Goal: Information Seeking & Learning: Learn about a topic

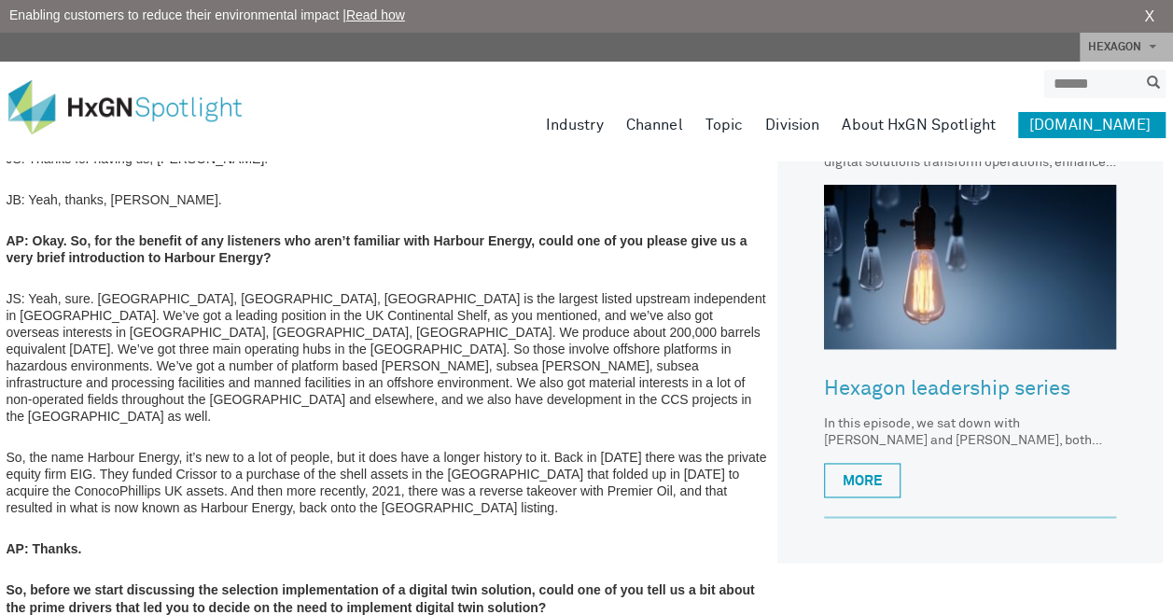
scroll to position [1153, 2]
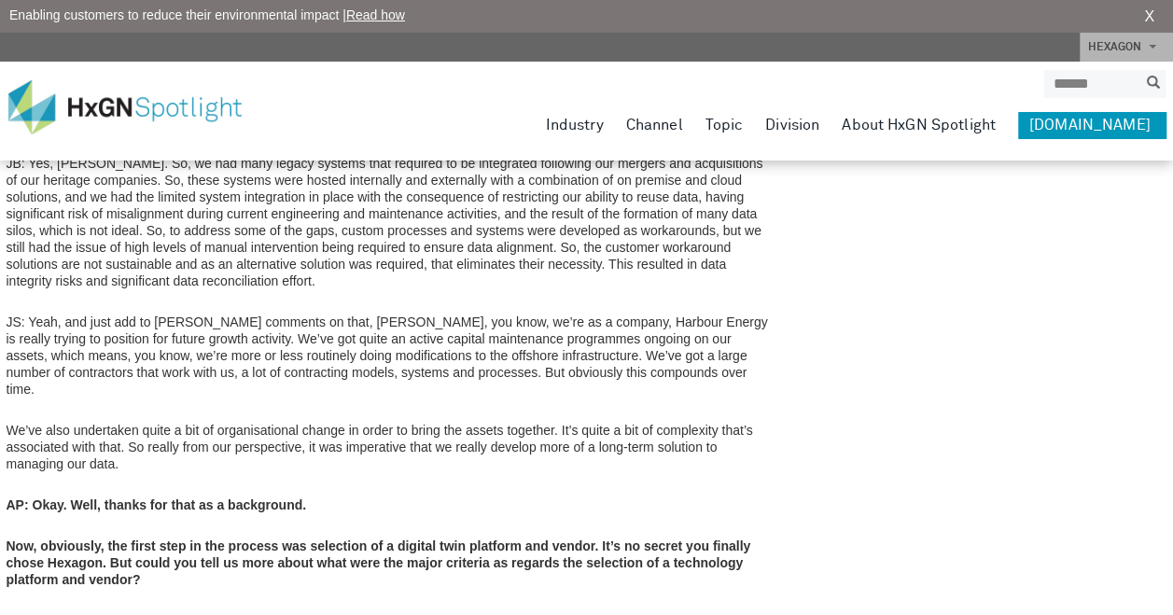
scroll to position [1638, 2]
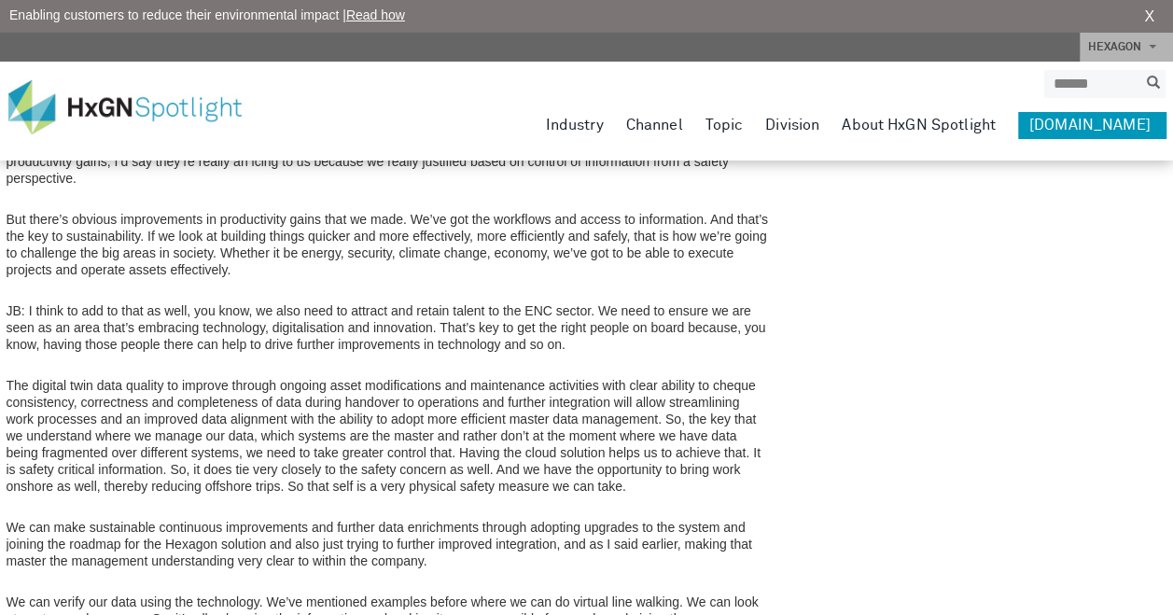
scroll to position [5447, 2]
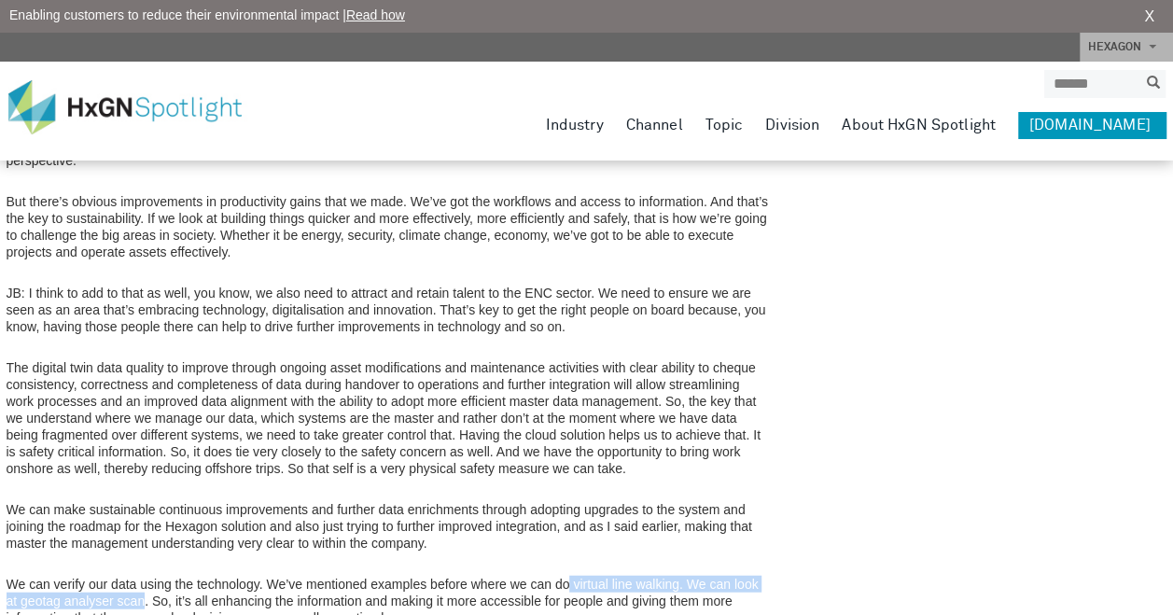
drag, startPoint x: 568, startPoint y: 467, endPoint x: 142, endPoint y: 485, distance: 426.1
click at [142, 576] on p "We can verify our data using the technology. We’ve mentioned examples before wh…" at bounding box center [388, 601] width 763 height 50
copy p "virtual line walking. We can look at geotag analyser scan"
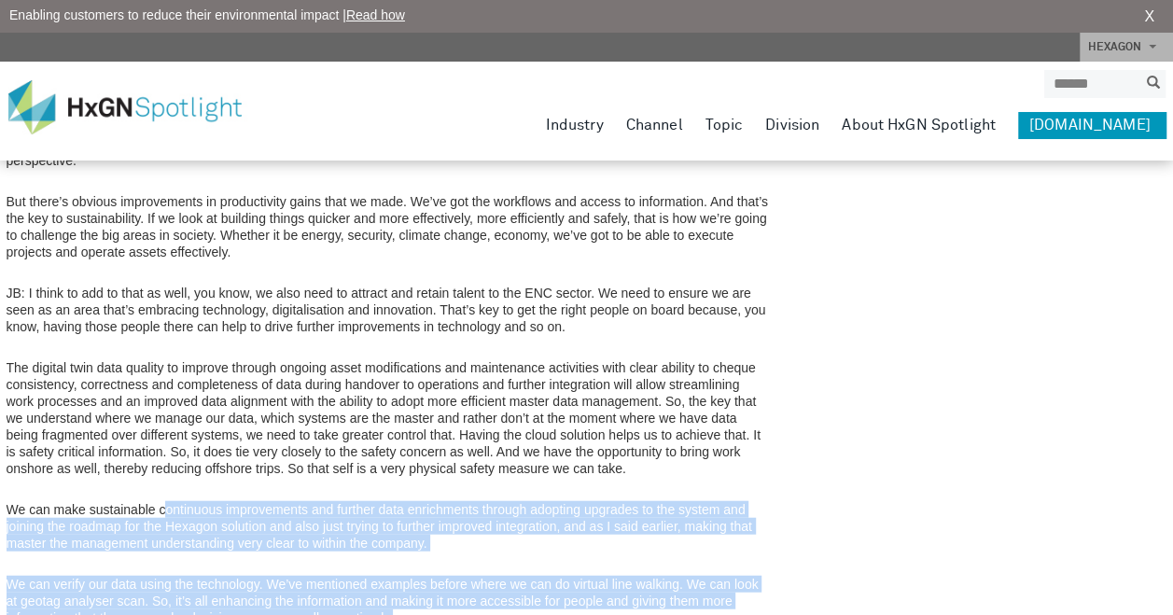
drag, startPoint x: 164, startPoint y: 386, endPoint x: 520, endPoint y: 490, distance: 370.7
drag, startPoint x: 520, startPoint y: 490, endPoint x: 336, endPoint y: 490, distance: 183.9
click at [336, 576] on p "We can verify our data using the technology. We’ve mentioned examples before wh…" at bounding box center [388, 601] width 763 height 50
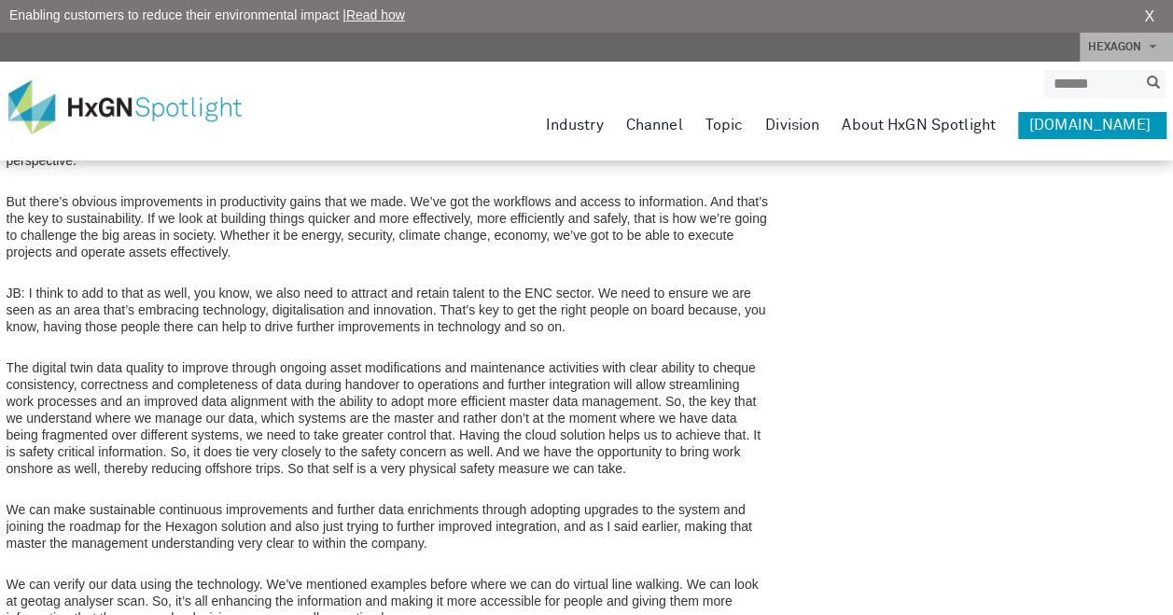
click at [327, 576] on p "We can verify our data using the technology. We’ve mentioned examples before wh…" at bounding box center [388, 601] width 763 height 50
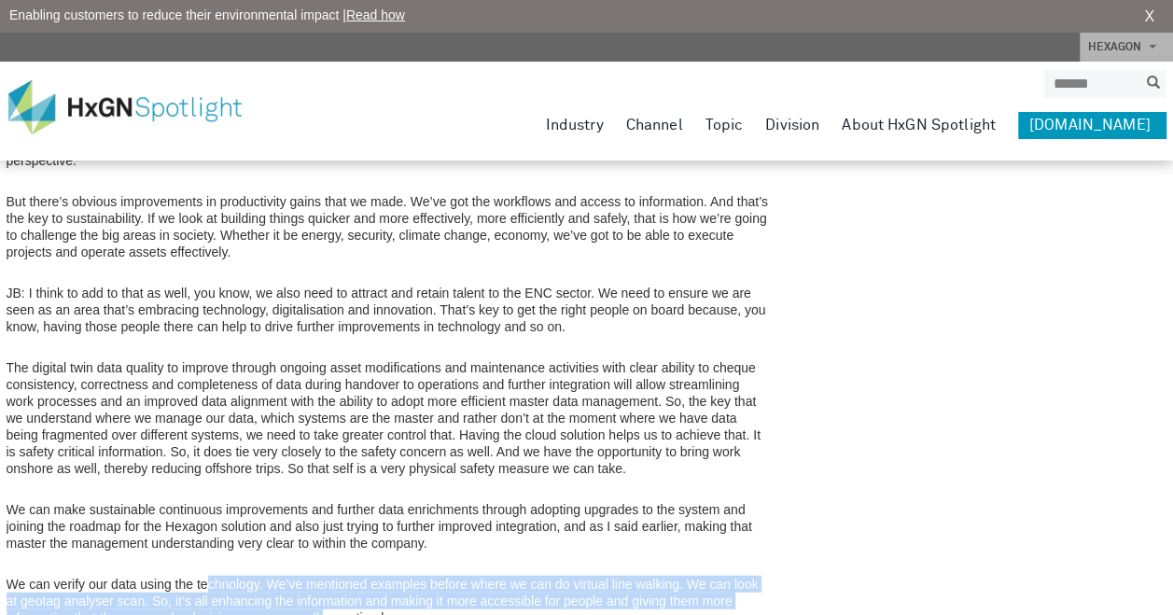
drag, startPoint x: 323, startPoint y: 500, endPoint x: 207, endPoint y: 453, distance: 125.2
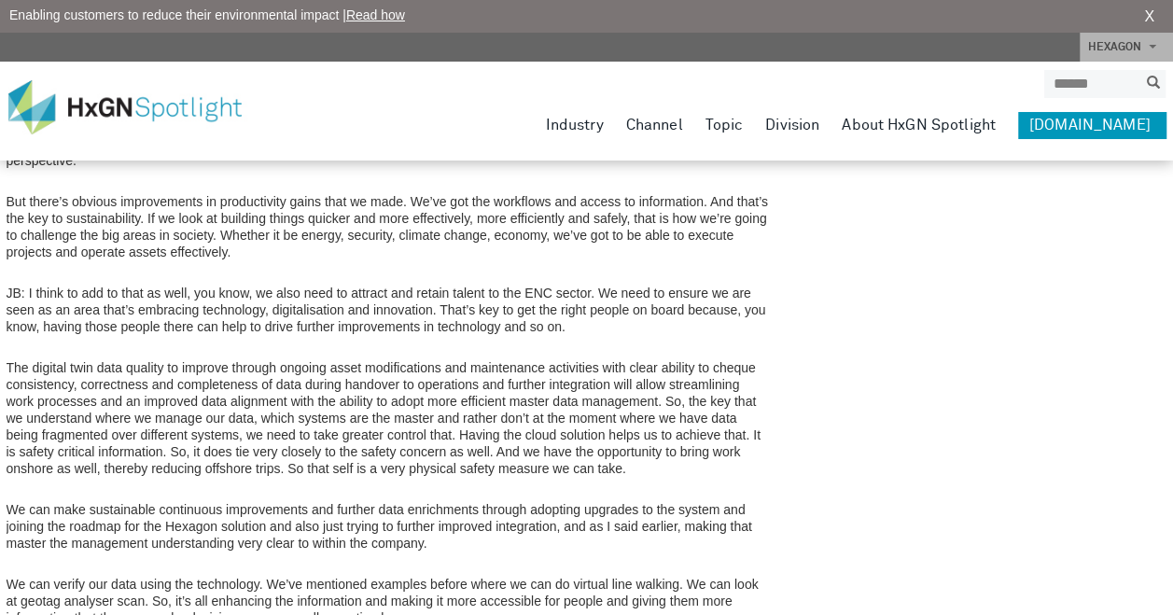
drag, startPoint x: 207, startPoint y: 453, endPoint x: 336, endPoint y: 525, distance: 147.5
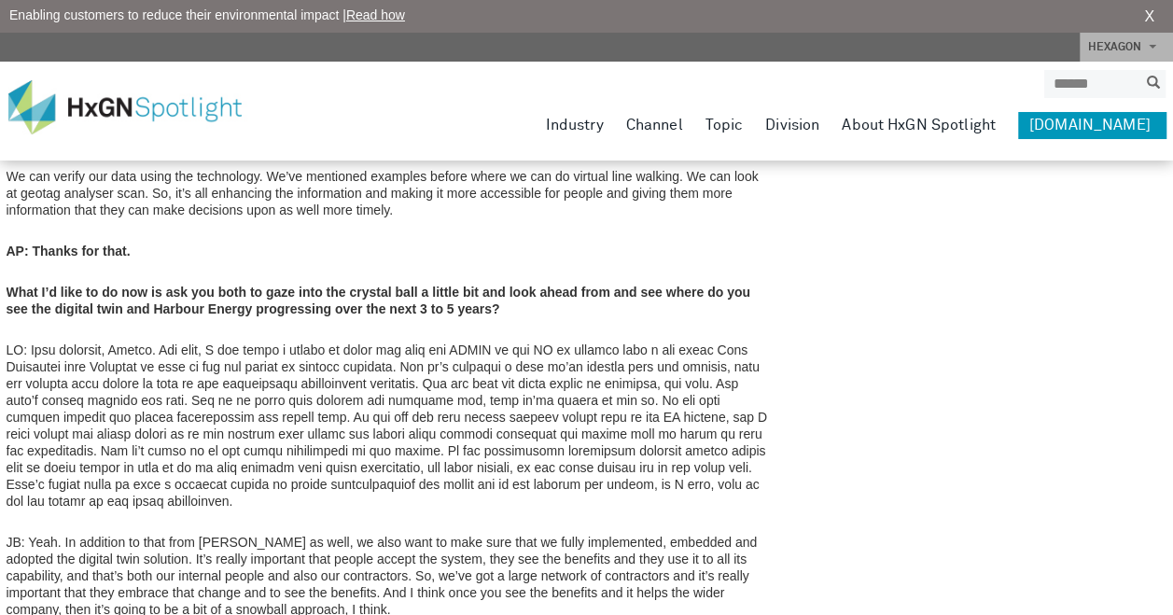
scroll to position [5858, 2]
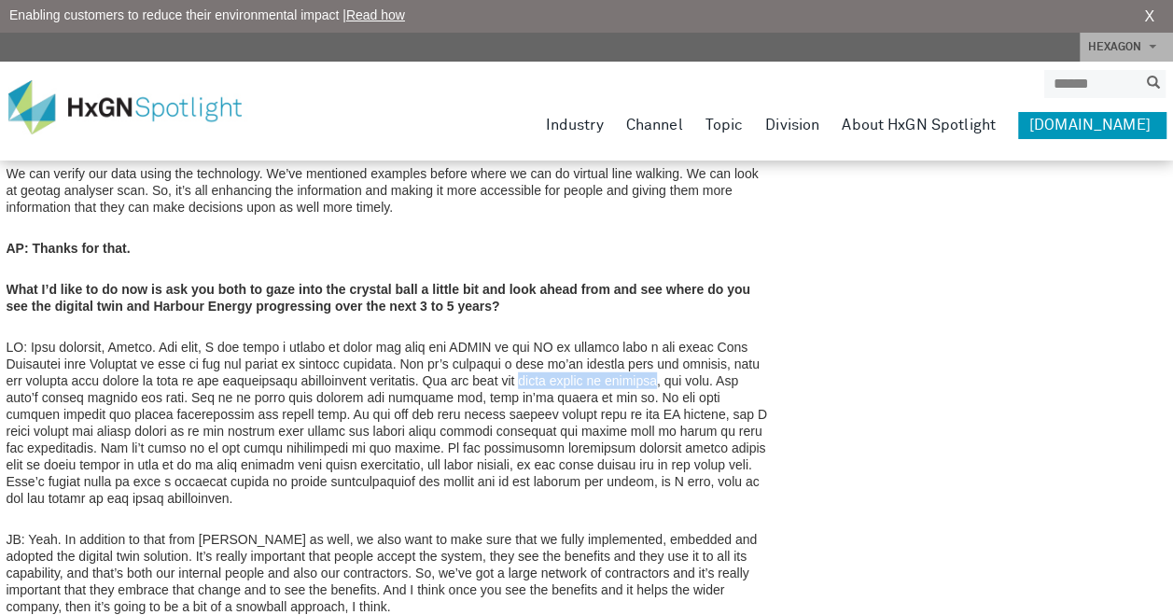
drag, startPoint x: 556, startPoint y: 265, endPoint x: 697, endPoint y: 263, distance: 141.0
click at [697, 339] on p at bounding box center [388, 423] width 763 height 168
copy p "three clicks to anywhere"
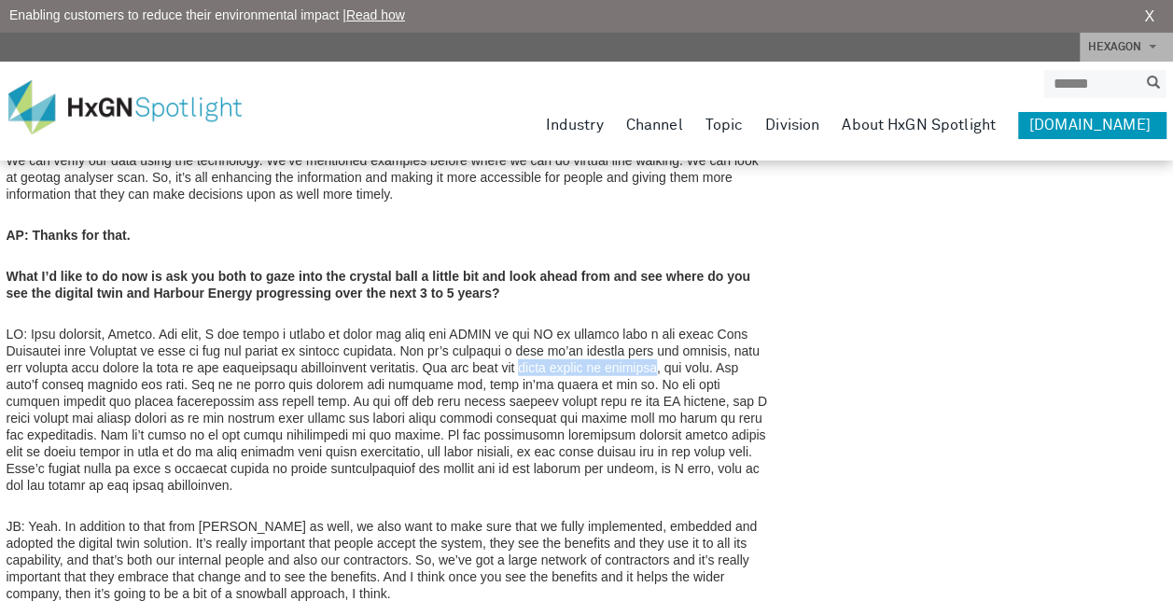
scroll to position [5800, 2]
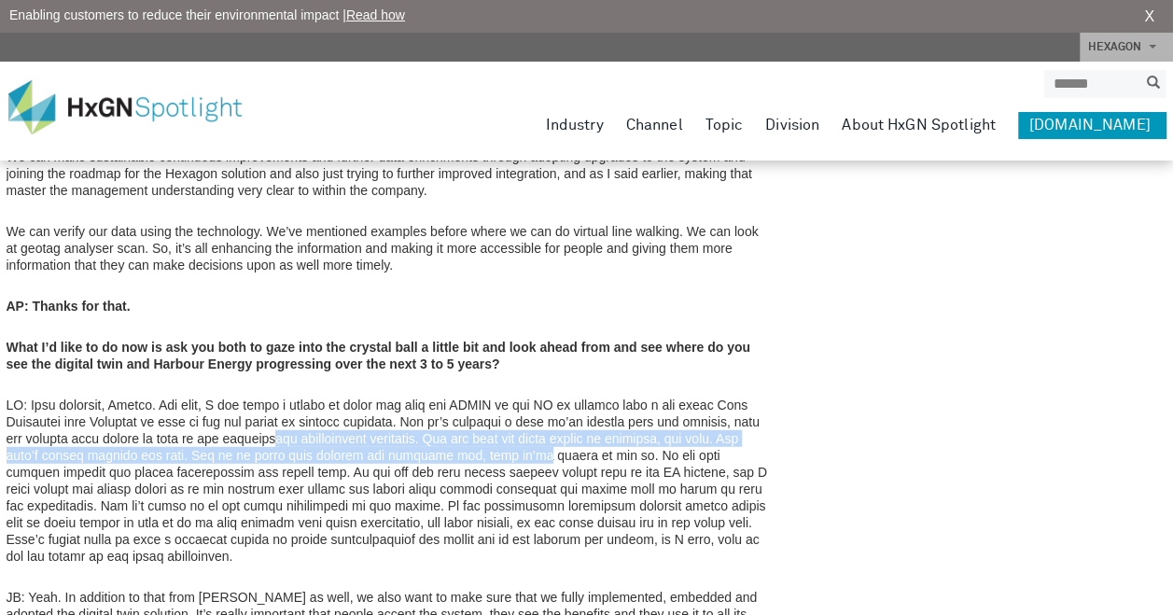
drag, startPoint x: 294, startPoint y: 328, endPoint x: 537, endPoint y: 332, distance: 242.8
click at [537, 397] on p at bounding box center [388, 481] width 763 height 168
drag, startPoint x: 537, startPoint y: 332, endPoint x: 529, endPoint y: 345, distance: 15.1
click at [529, 397] on p at bounding box center [388, 481] width 763 height 168
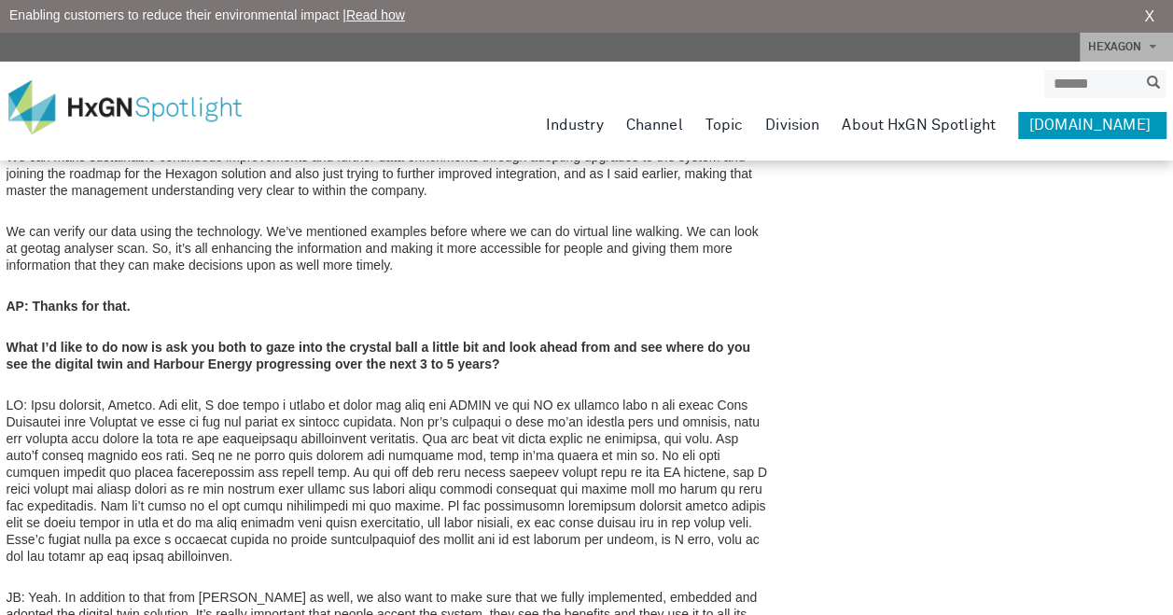
click at [517, 397] on p at bounding box center [388, 481] width 763 height 168
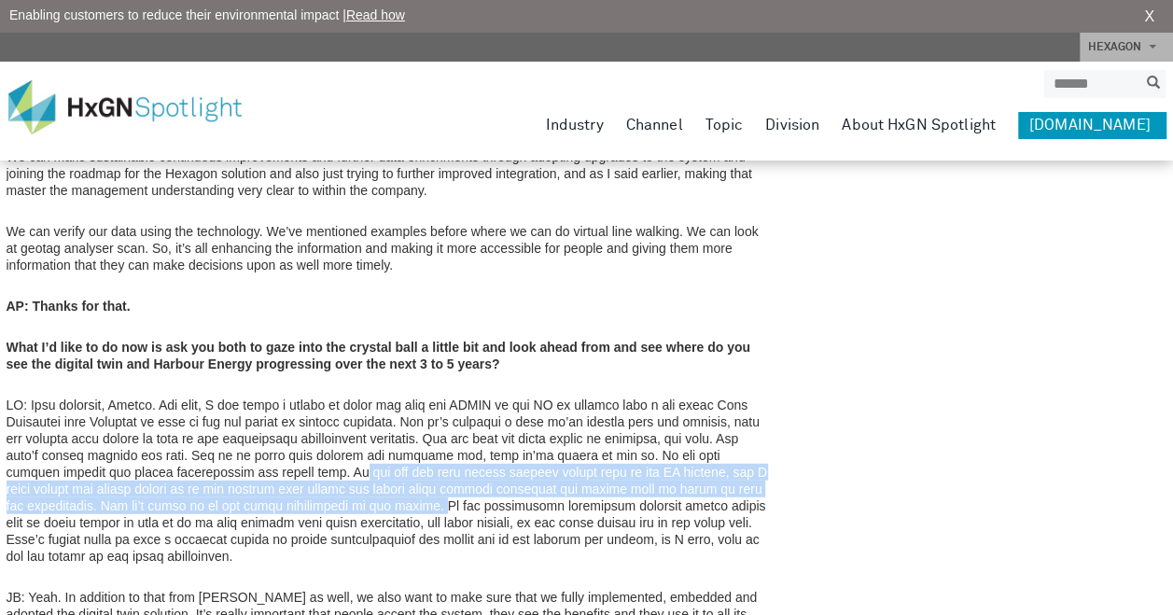
drag, startPoint x: 316, startPoint y: 350, endPoint x: 394, endPoint y: 380, distance: 83.0
click at [394, 397] on p at bounding box center [388, 481] width 763 height 168
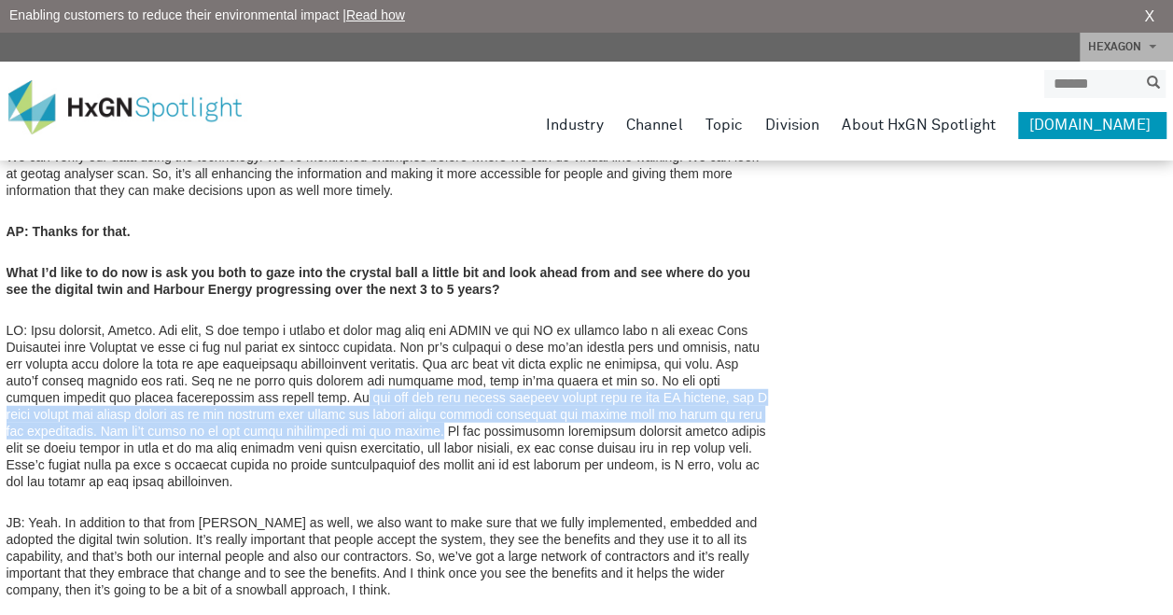
scroll to position [5912, 2]
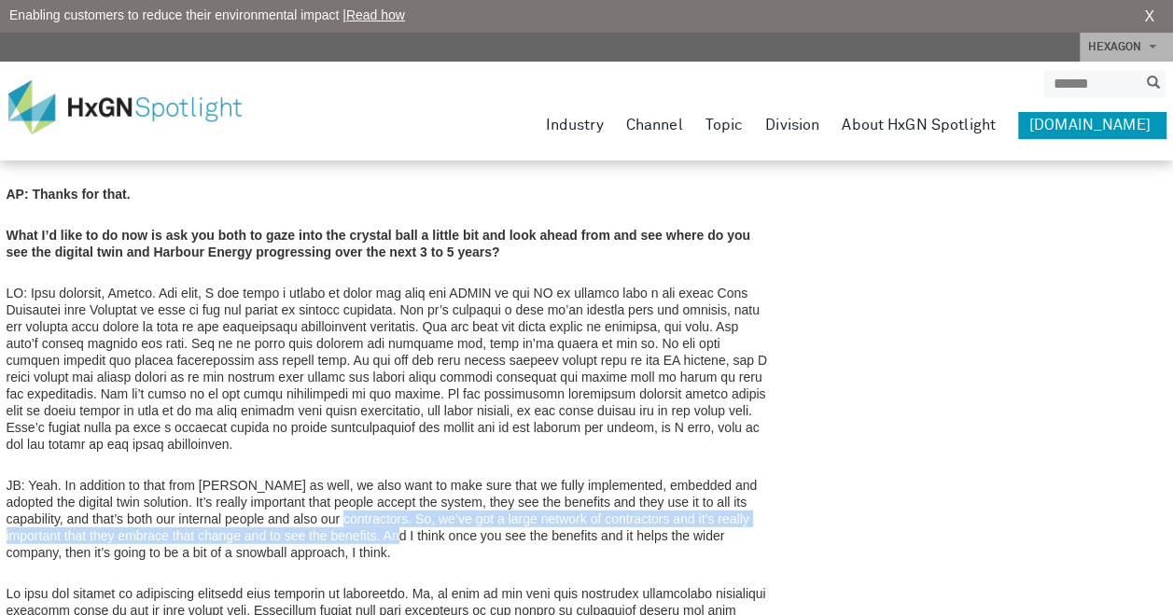
drag, startPoint x: 306, startPoint y: 400, endPoint x: 358, endPoint y: 417, distance: 54.3
click at [358, 477] on p "JB: Yeah. In addition to that from [PERSON_NAME] as well, we also want to make …" at bounding box center [388, 519] width 763 height 84
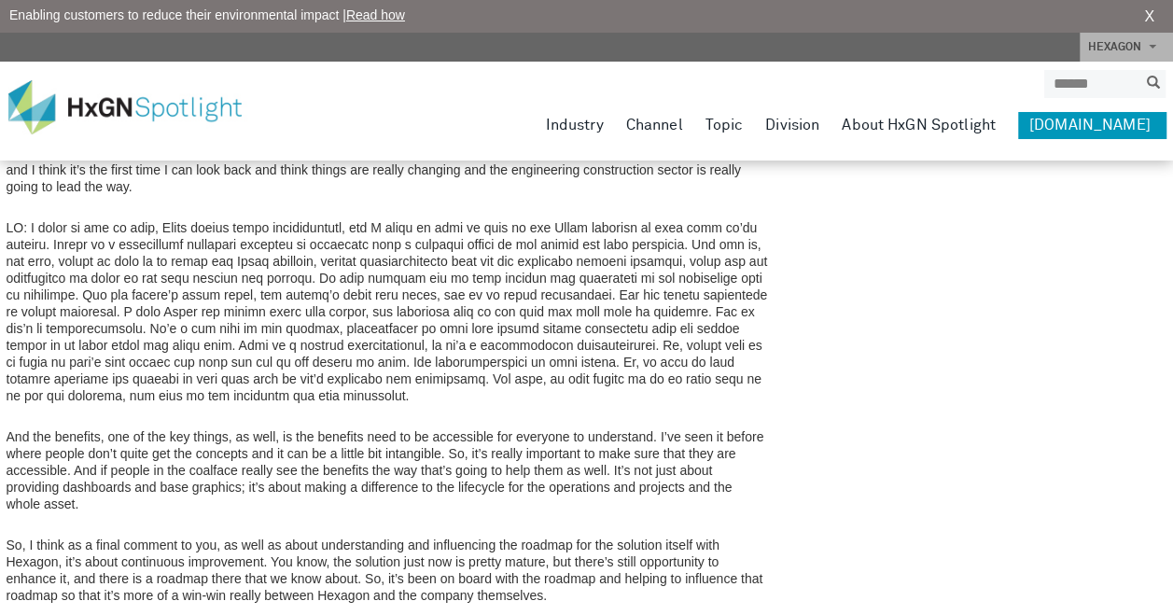
scroll to position [7032, 2]
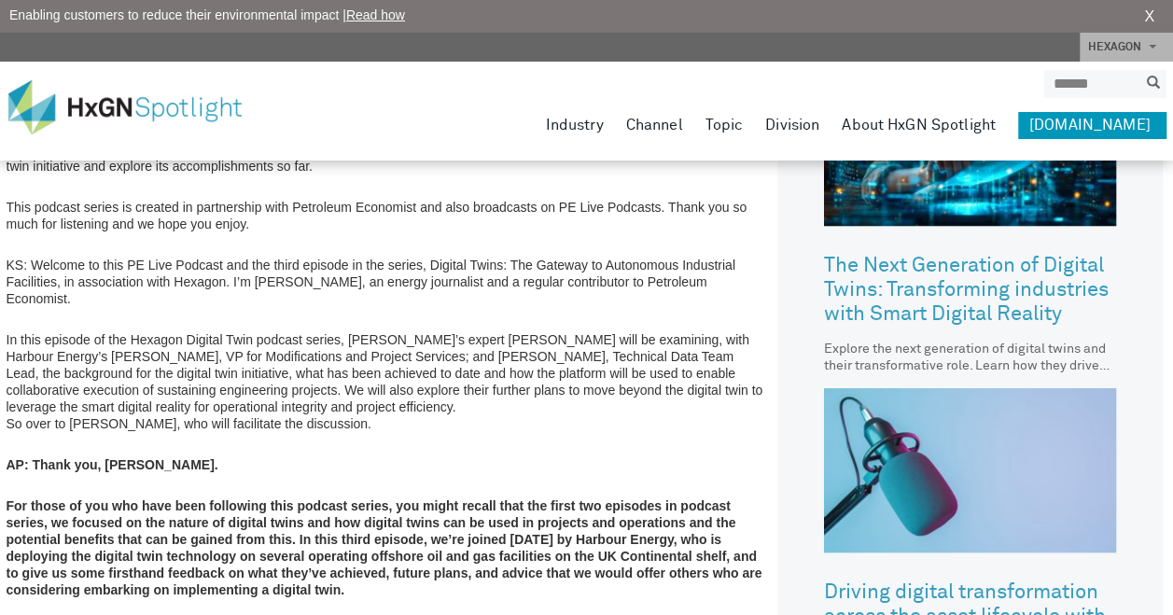
scroll to position [635, 2]
